Goal: Task Accomplishment & Management: Use online tool/utility

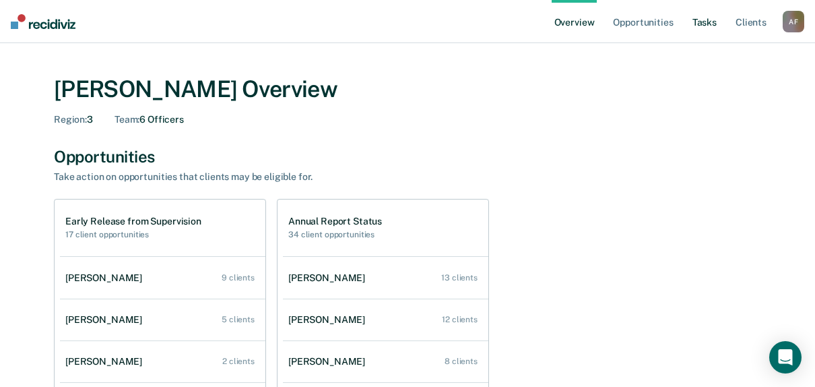
click at [699, 22] on link "Tasks" at bounding box center [705, 21] width 30 height 43
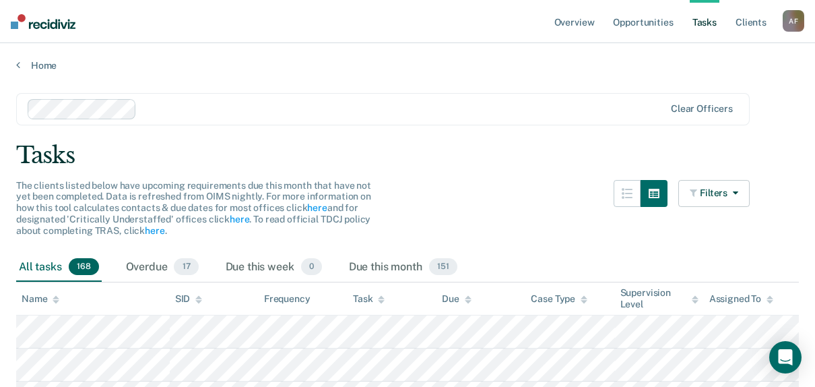
click at [121, 108] on div at bounding box center [347, 109] width 638 height 20
click at [710, 95] on div "Clear officers" at bounding box center [383, 109] width 734 height 32
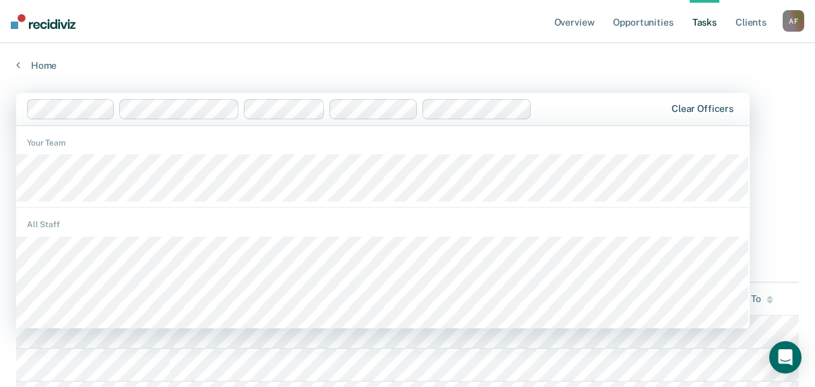
click at [707, 103] on div "Clear officers" at bounding box center [383, 109] width 734 height 32
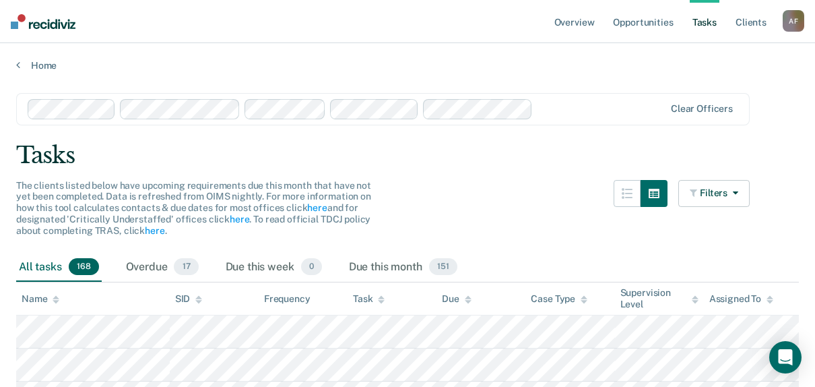
click at [703, 120] on div "Clear officers" at bounding box center [383, 109] width 734 height 32
click at [704, 115] on div "Clear officers" at bounding box center [383, 109] width 734 height 32
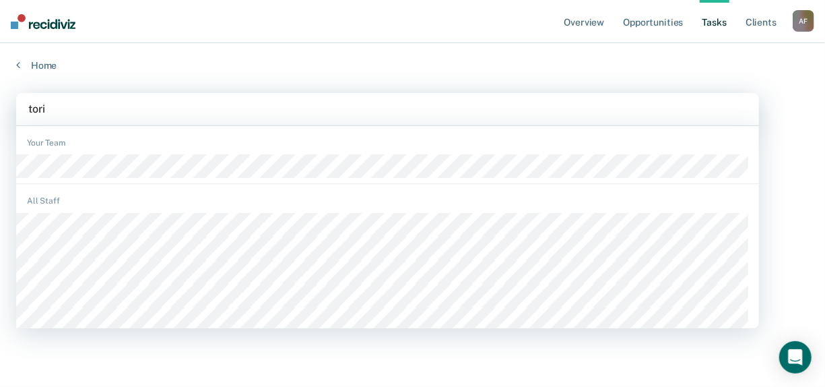
type input "[PERSON_NAME]"
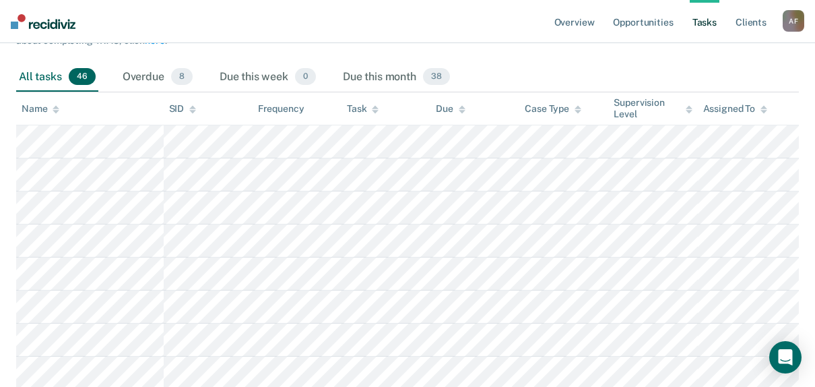
scroll to position [202, 0]
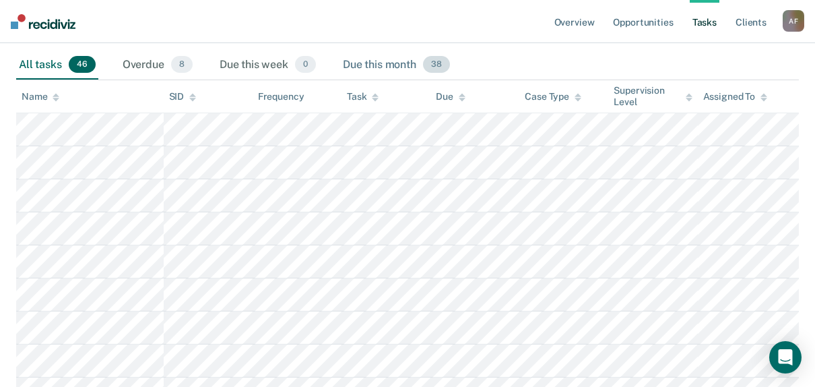
click at [386, 67] on div "Due this month 38" at bounding box center [396, 66] width 113 height 30
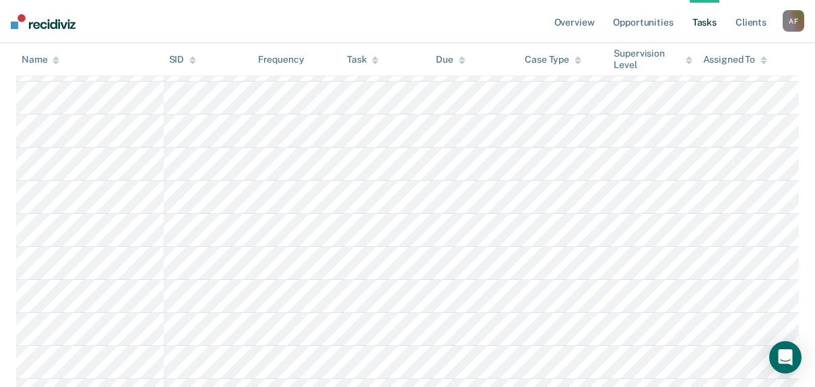
scroll to position [269, 0]
click at [372, 58] on icon at bounding box center [375, 59] width 7 height 9
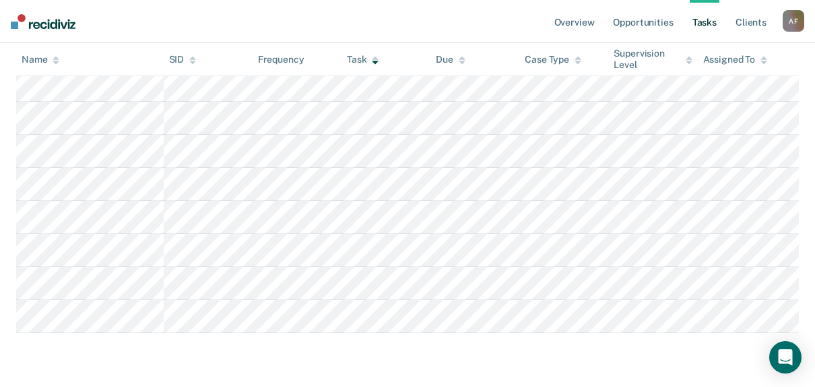
scroll to position [1399, 0]
